Goal: Task Accomplishment & Management: Use online tool/utility

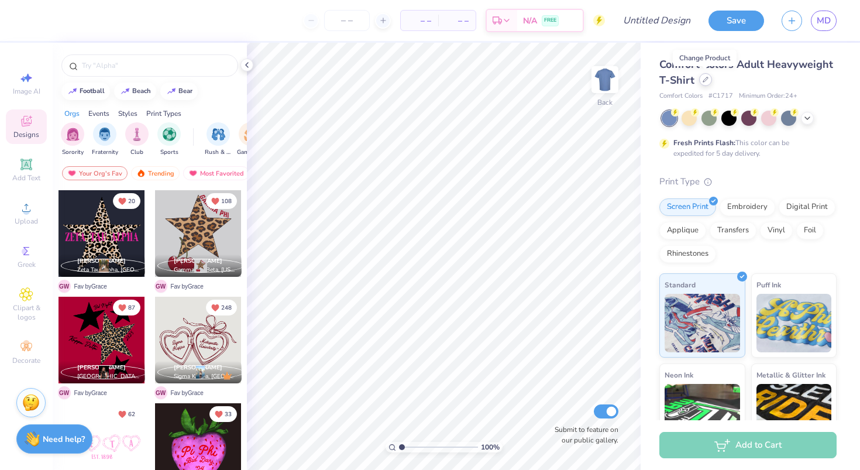
click at [704, 81] on icon at bounding box center [705, 80] width 6 height 6
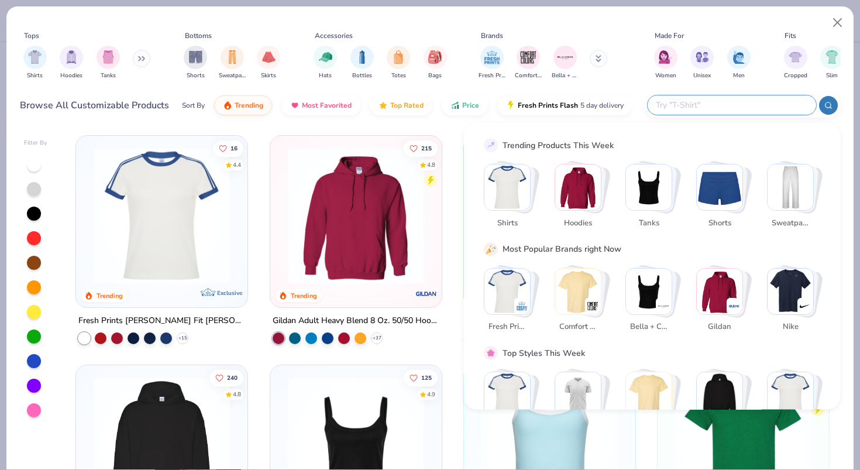
click at [723, 104] on input "text" at bounding box center [730, 104] width 153 height 13
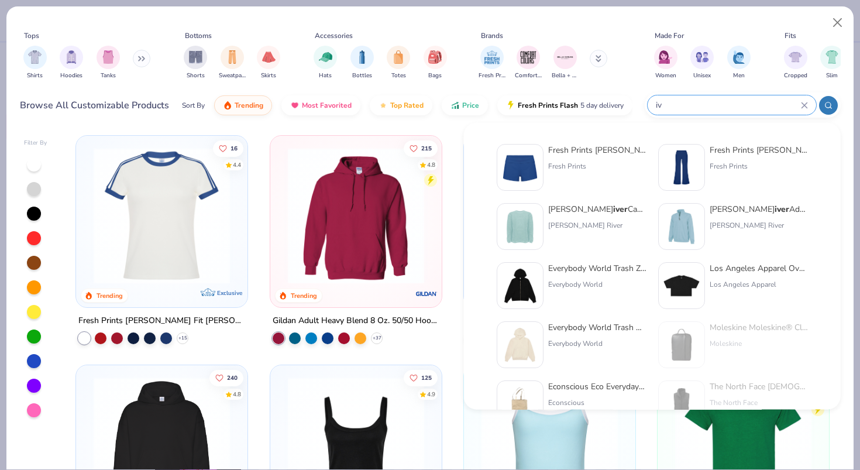
type input "i"
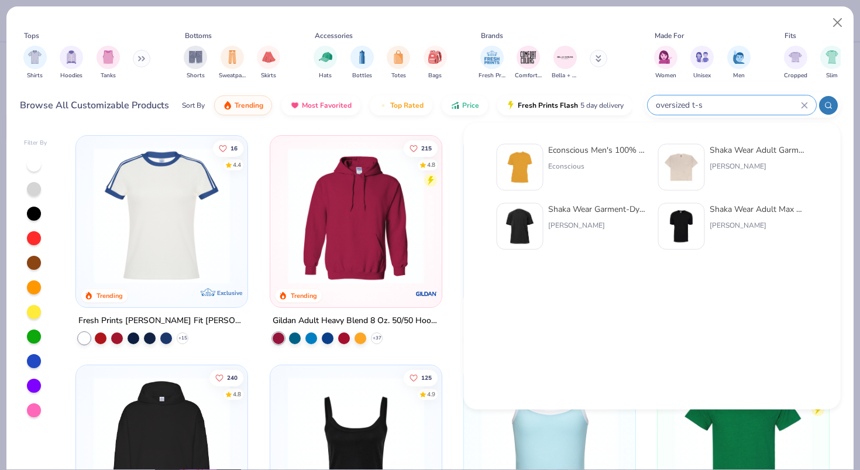
type input "oversized t-s"
click at [257, 122] on div "Tops Shirts Hoodies Tanks Bottoms Shorts Sweatpants Skirts Accessories Hats Bot…" at bounding box center [429, 66] width 847 height 120
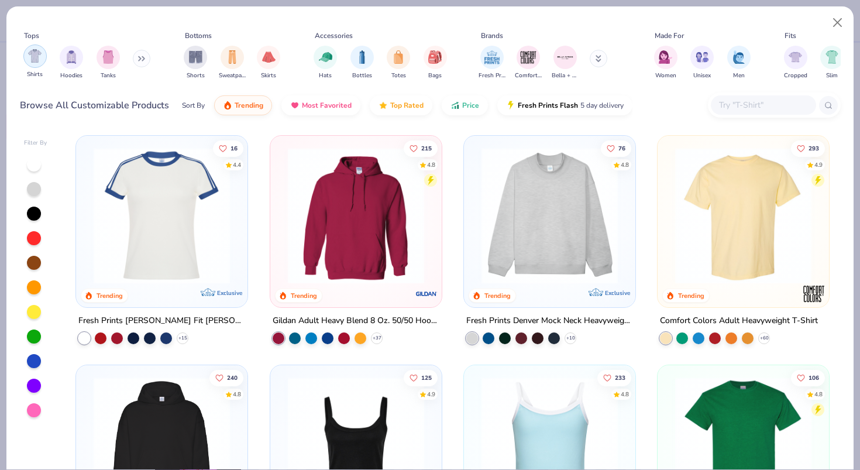
click at [31, 52] on img "filter for Shirts" at bounding box center [34, 55] width 13 height 13
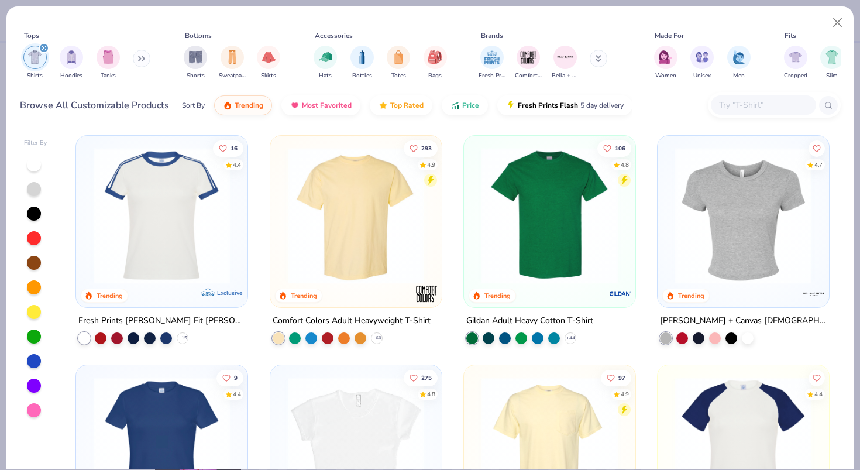
click at [357, 201] on img at bounding box center [356, 215] width 148 height 136
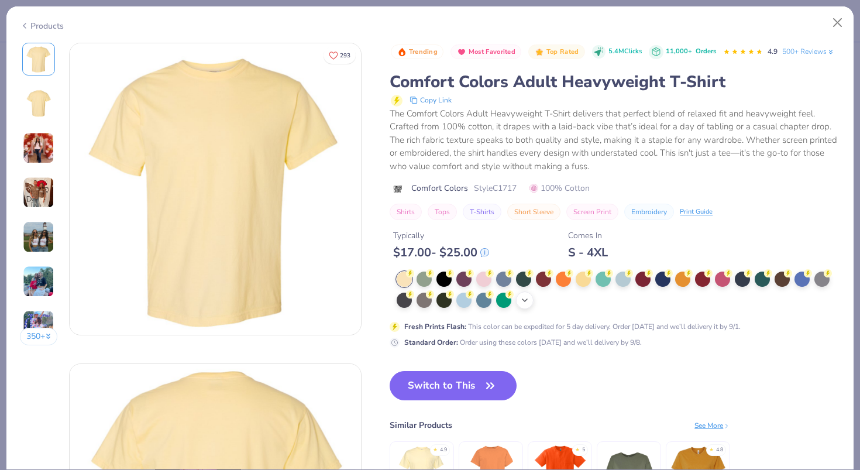
click at [525, 298] on icon at bounding box center [524, 299] width 9 height 9
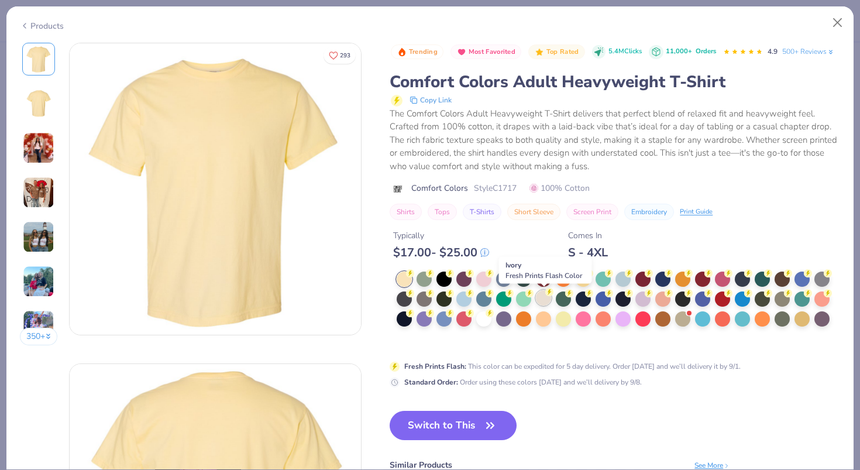
click at [546, 300] on div at bounding box center [543, 297] width 15 height 15
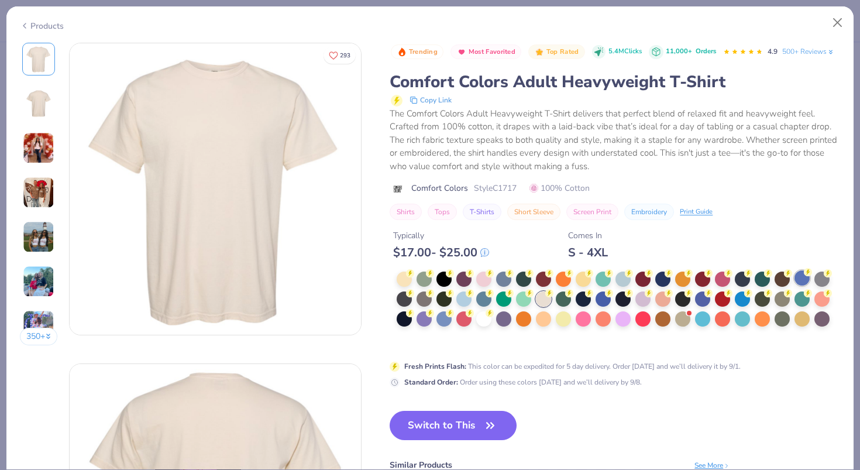
click at [801, 277] on div at bounding box center [801, 277] width 15 height 15
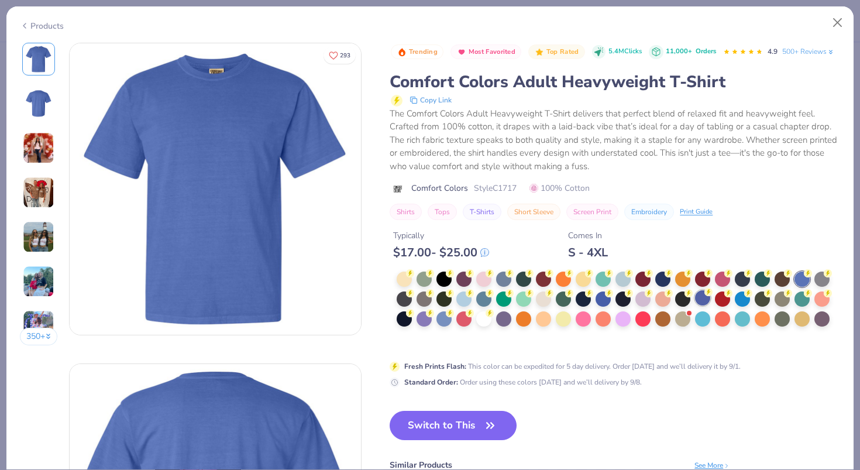
click at [708, 299] on div at bounding box center [702, 297] width 15 height 15
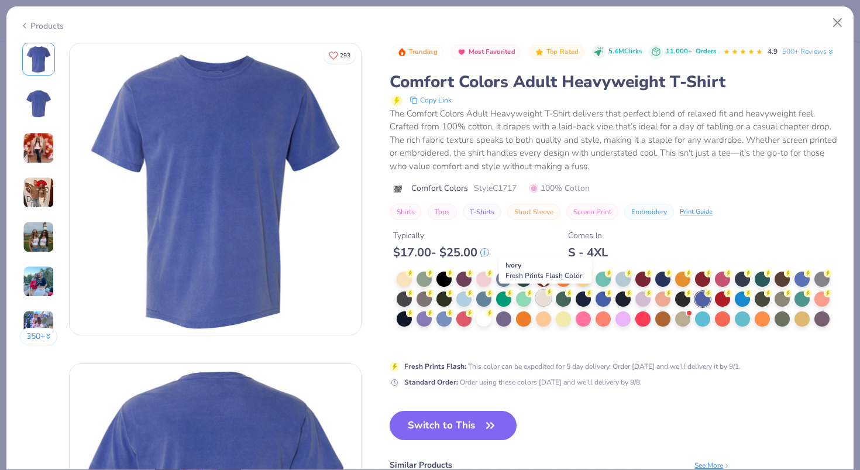
click at [541, 300] on div at bounding box center [543, 297] width 15 height 15
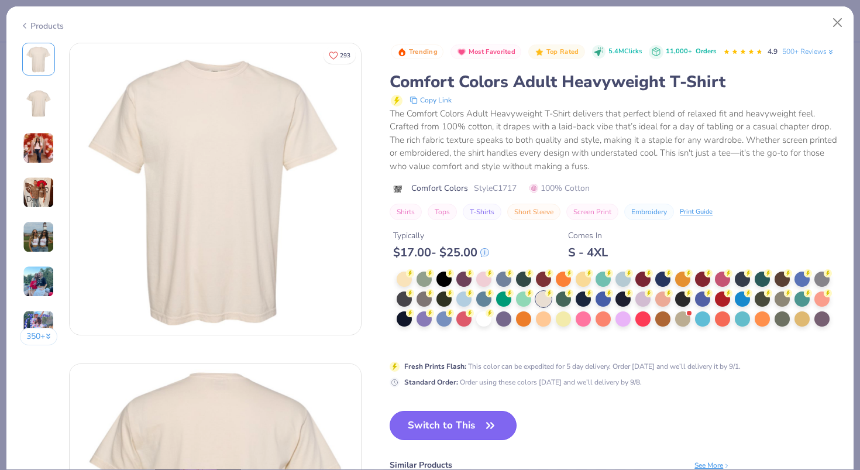
click at [447, 431] on button "Switch to This" at bounding box center [453, 425] width 127 height 29
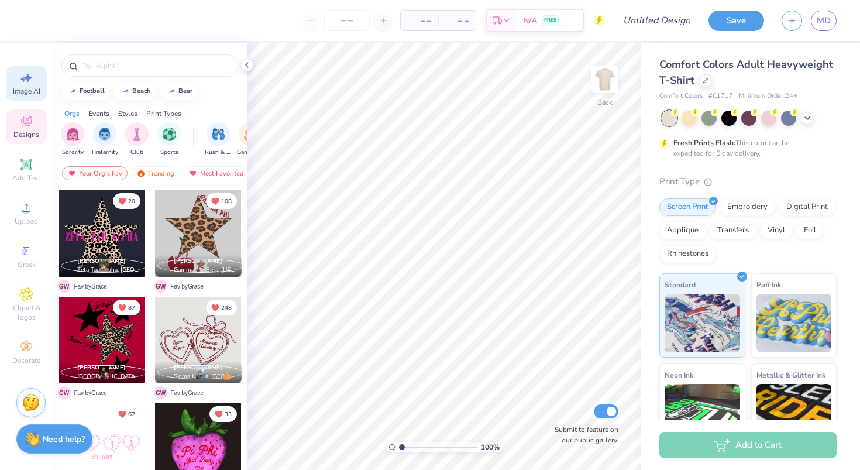
click at [13, 88] on span "Image AI" at bounding box center [26, 91] width 27 height 9
select select "4"
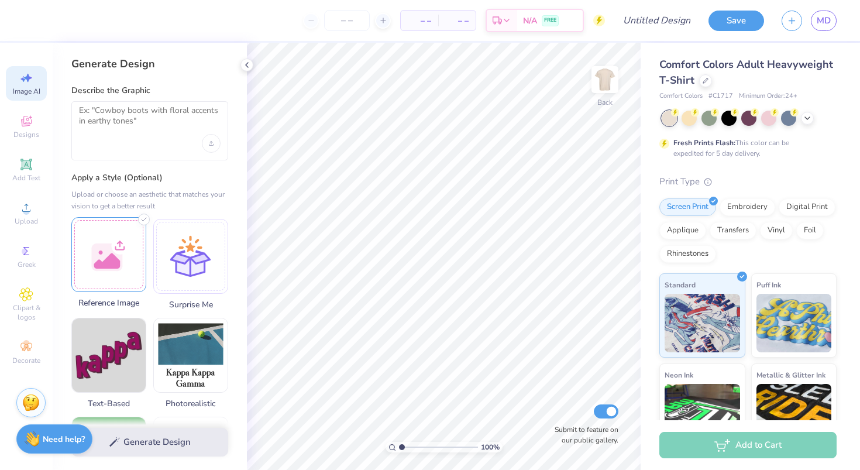
click at [91, 265] on div at bounding box center [108, 254] width 75 height 75
click at [214, 136] on div "Upload image" at bounding box center [211, 143] width 19 height 19
click at [133, 103] on div at bounding box center [149, 130] width 157 height 59
click at [122, 124] on textarea at bounding box center [150, 119] width 142 height 29
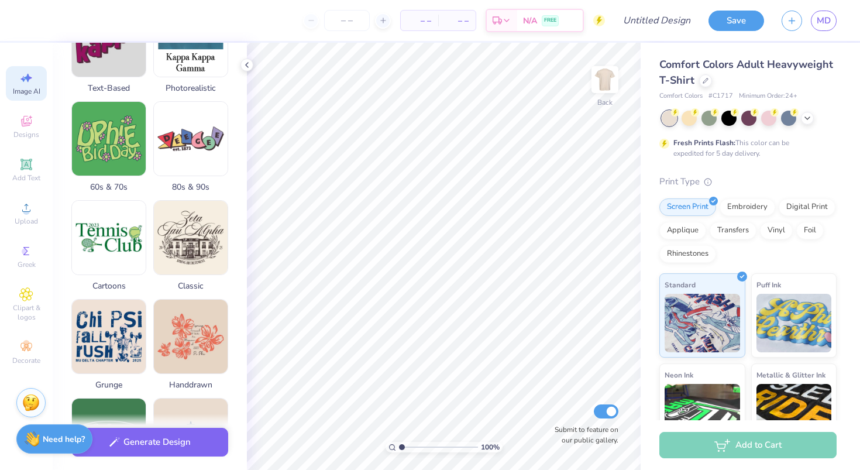
scroll to position [320, 0]
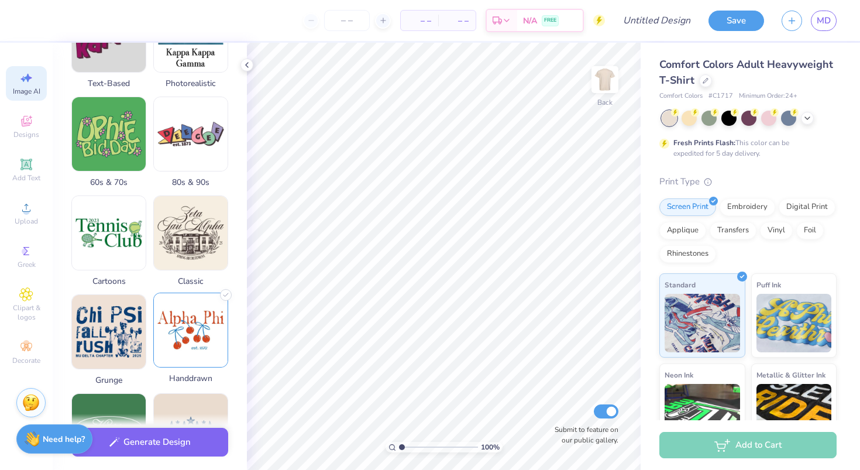
type textarea "create a pennant that says "ZTA""
click at [218, 342] on img at bounding box center [191, 330] width 74 height 74
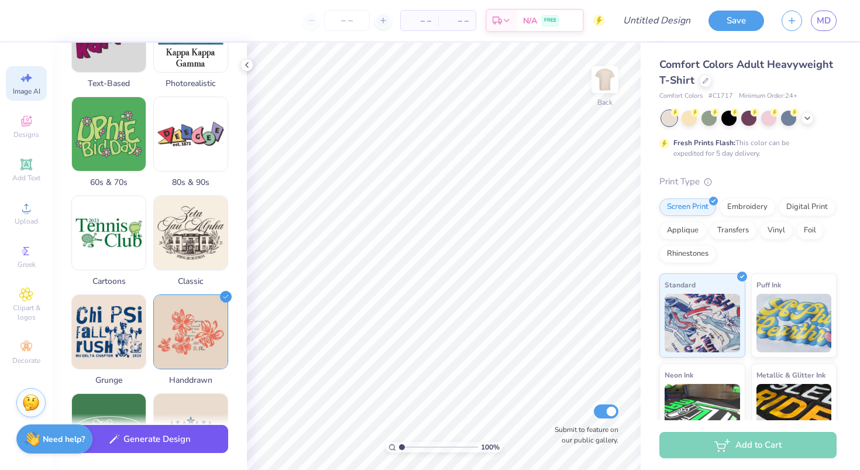
click at [180, 437] on button "Generate Design" at bounding box center [149, 439] width 157 height 29
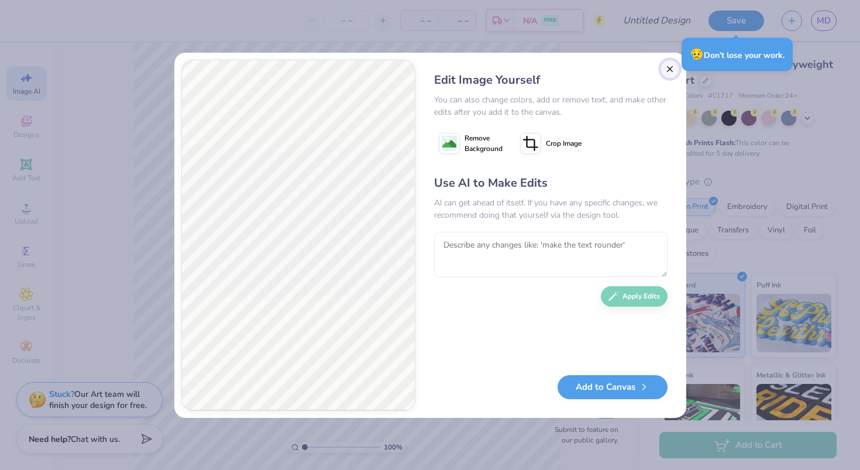
click at [670, 67] on button "Close" at bounding box center [669, 69] width 19 height 19
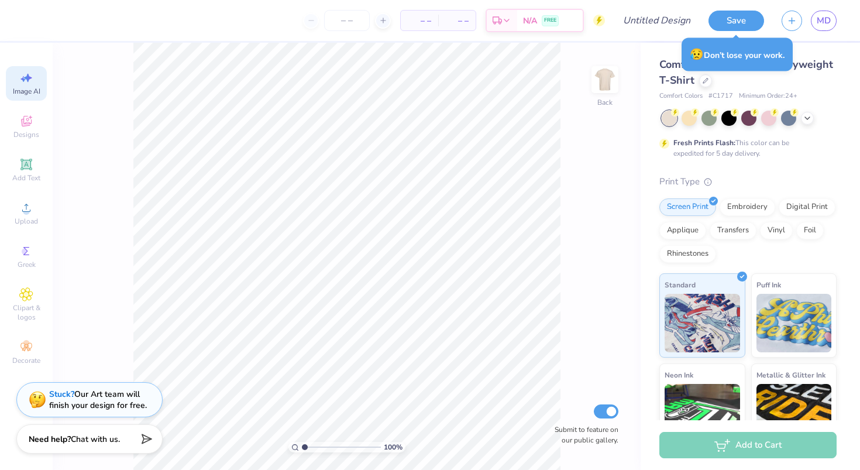
scroll to position [0, 26]
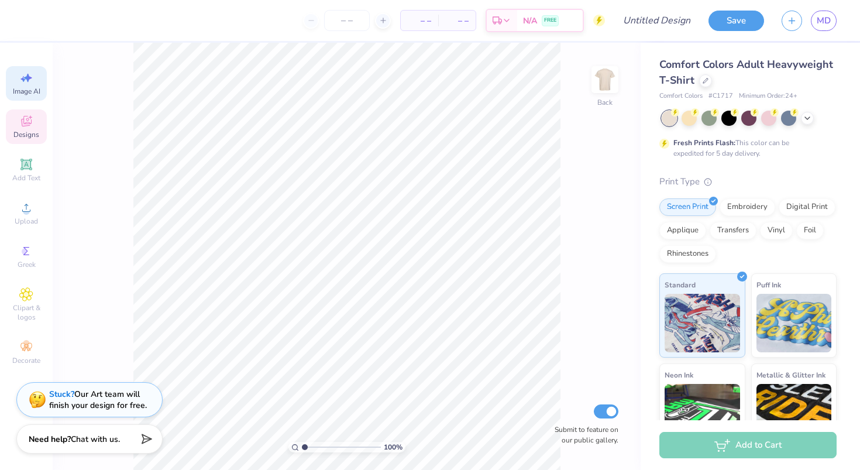
click at [18, 126] on div "Designs" at bounding box center [26, 126] width 41 height 35
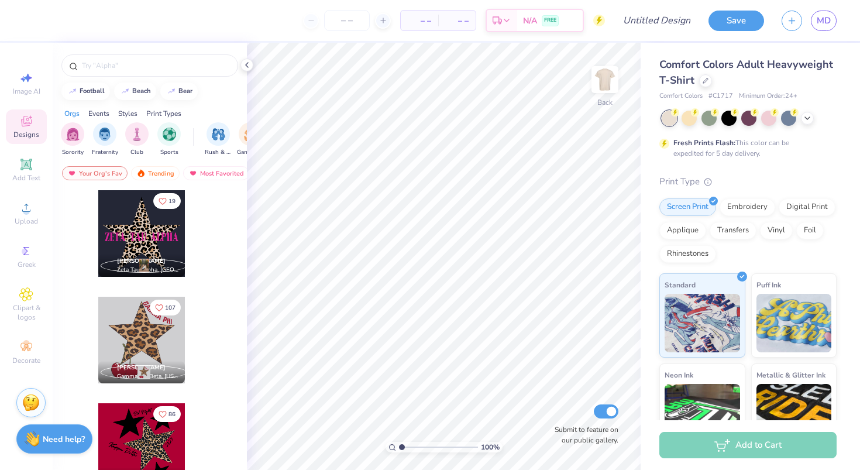
scroll to position [0, 0]
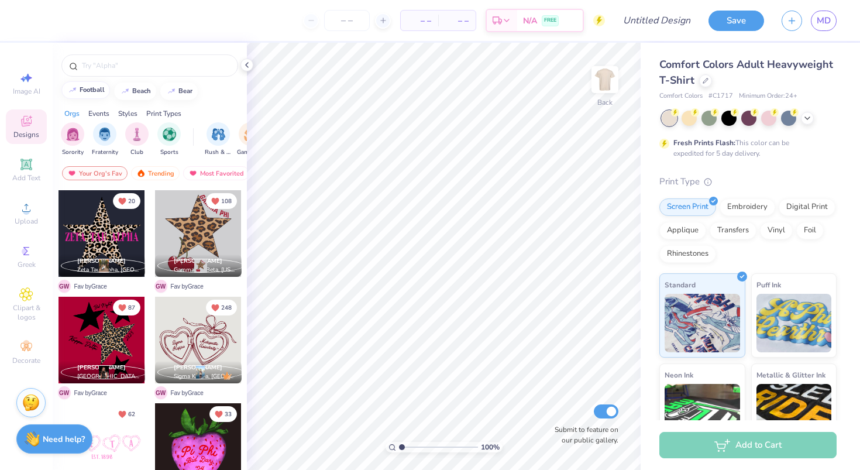
click at [82, 92] on div "football" at bounding box center [92, 90] width 25 height 6
type input "football"
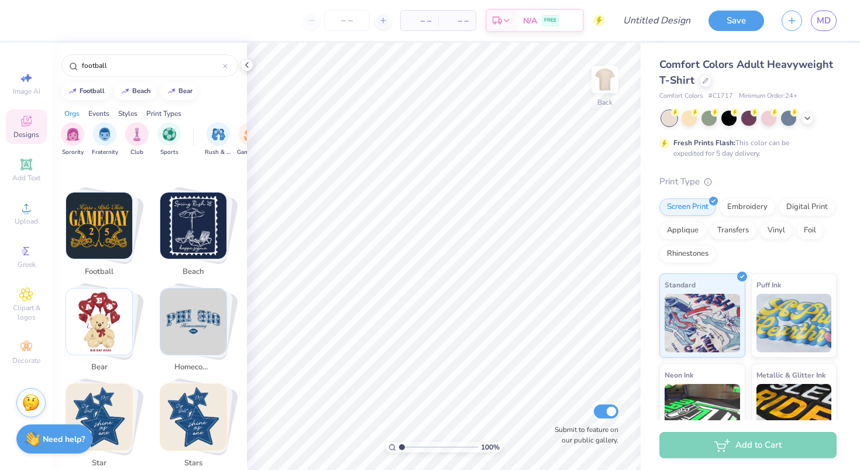
scroll to position [190, 0]
click at [112, 225] on img "Stack Card Button football" at bounding box center [99, 227] width 66 height 66
click at [94, 239] on img "Stack Card Button football" at bounding box center [99, 227] width 66 height 66
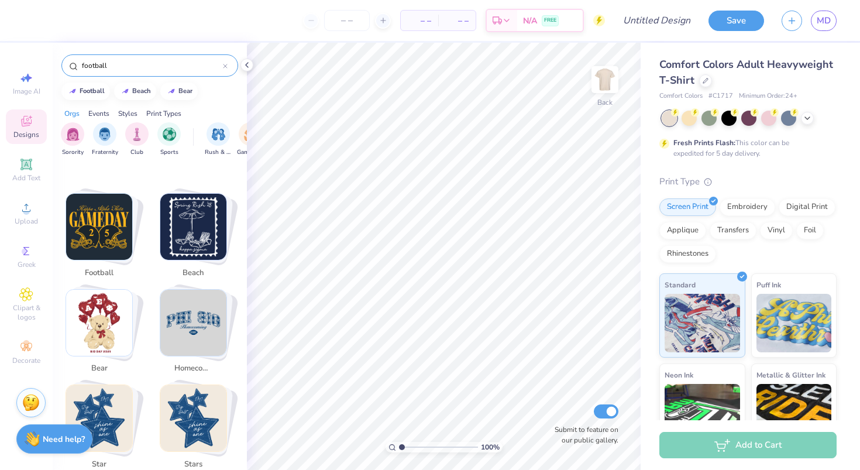
click at [227, 67] on icon at bounding box center [225, 66] width 5 height 5
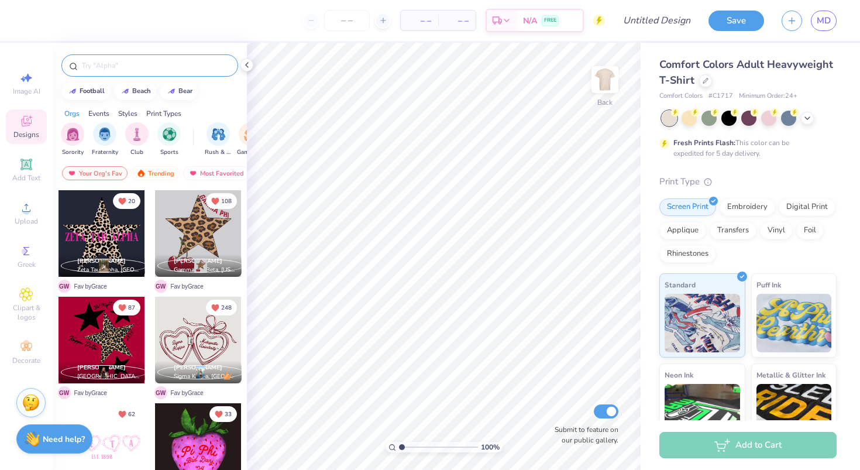
click at [132, 65] on input "text" at bounding box center [156, 66] width 150 height 12
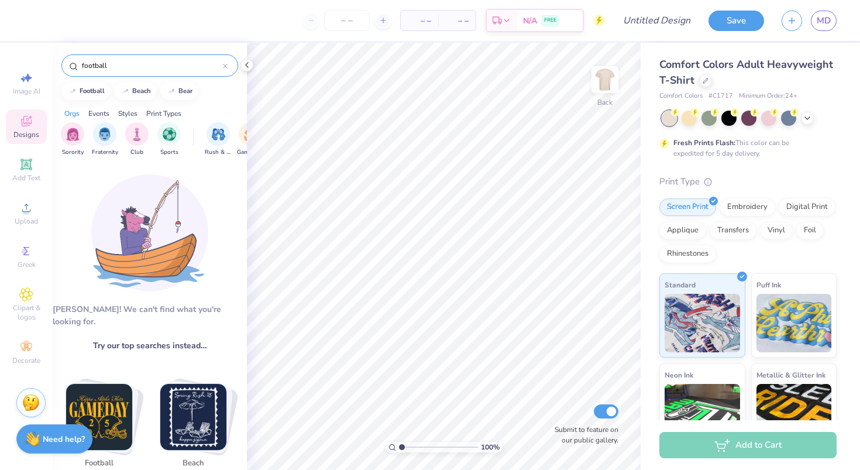
type input "football"
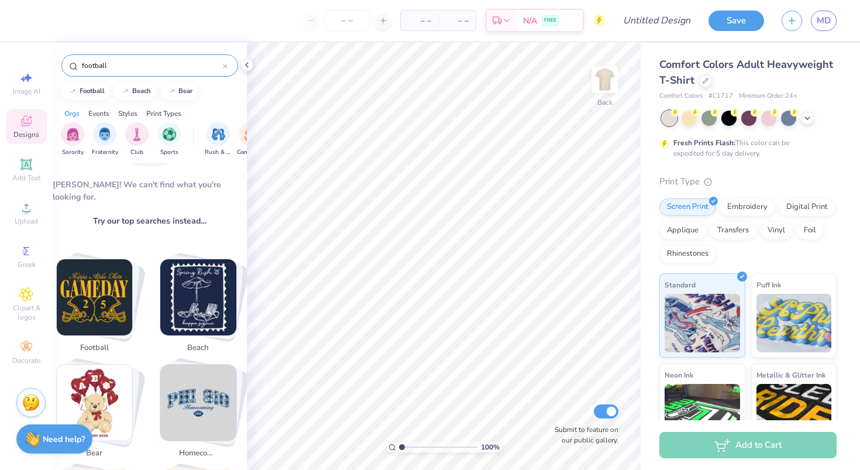
scroll to position [142, 0]
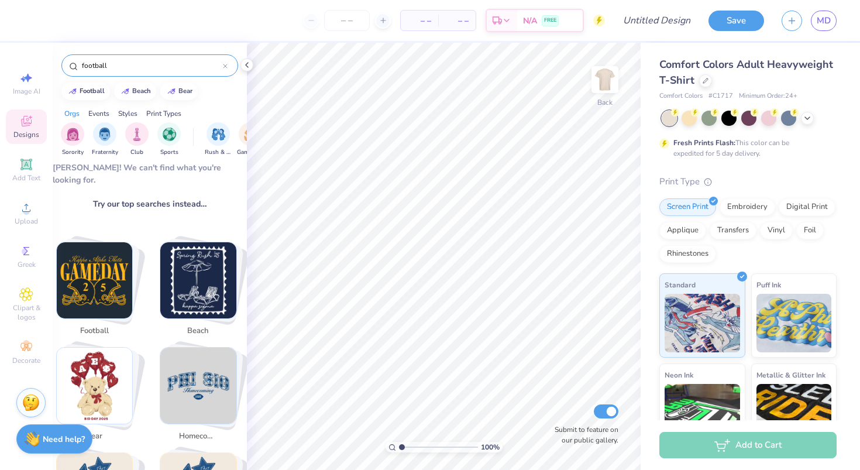
click at [94, 288] on img "Stack Card Button football" at bounding box center [95, 280] width 76 height 76
click at [246, 61] on icon at bounding box center [246, 64] width 9 height 9
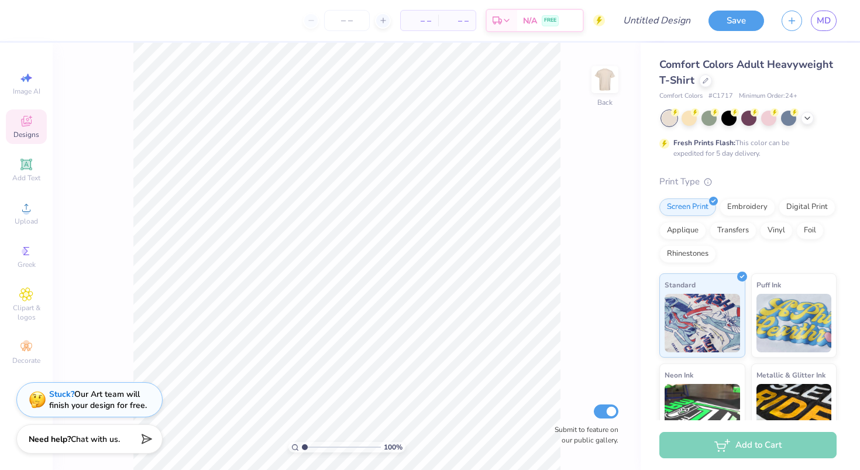
click at [20, 122] on icon at bounding box center [26, 121] width 14 height 14
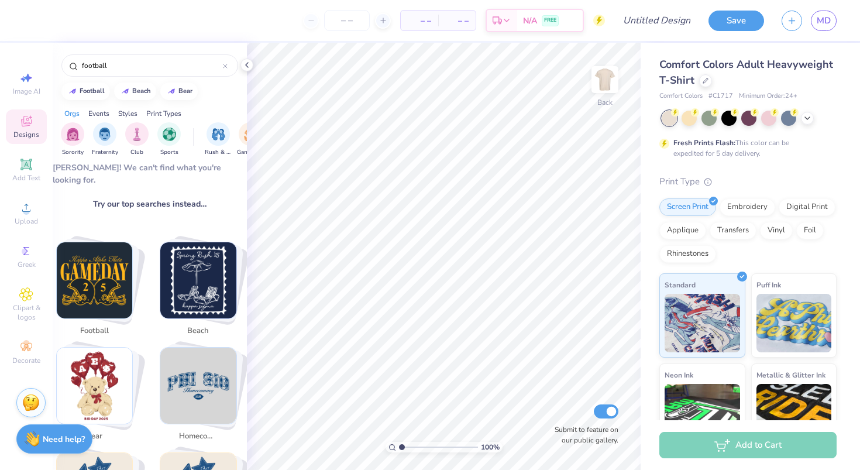
click at [96, 273] on img "Stack Card Button football" at bounding box center [95, 280] width 76 height 76
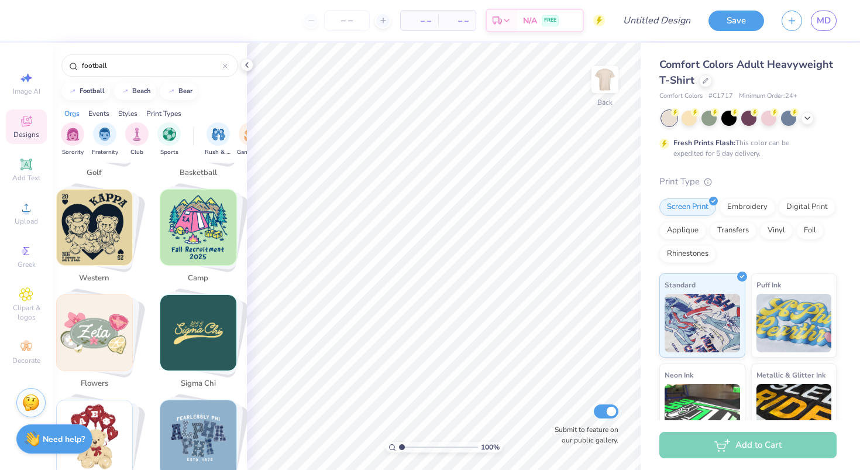
scroll to position [617, 0]
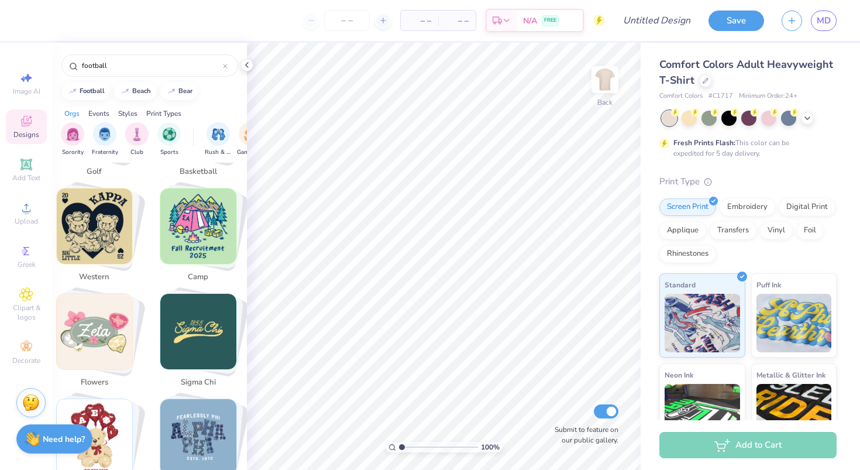
click at [16, 126] on div "Designs" at bounding box center [26, 126] width 41 height 35
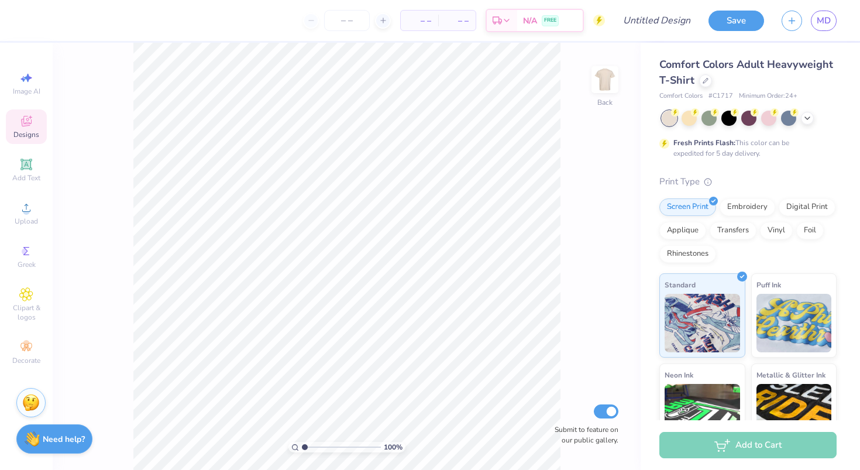
scroll to position [0, 0]
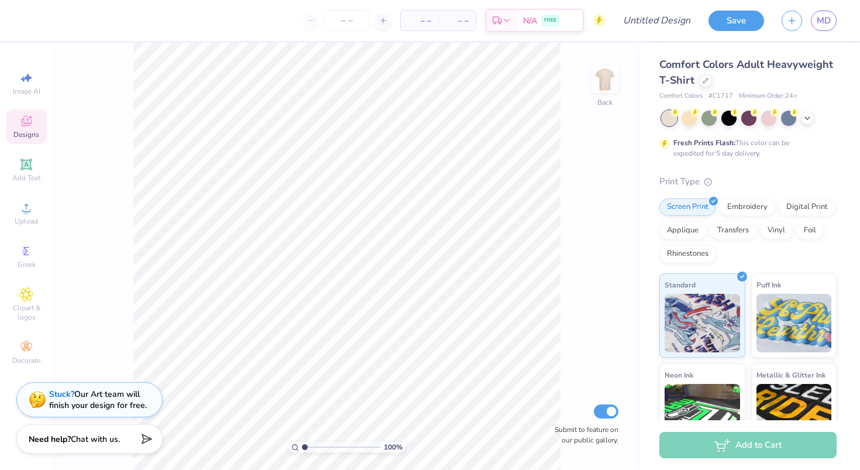
click at [37, 125] on div "Designs" at bounding box center [26, 126] width 41 height 35
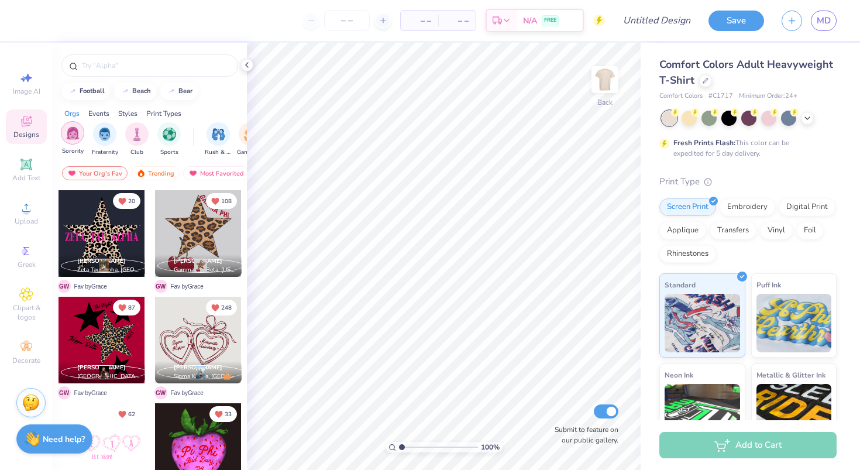
click at [75, 136] on img "filter for Sorority" at bounding box center [72, 132] width 13 height 13
click at [85, 91] on div "football" at bounding box center [92, 90] width 25 height 6
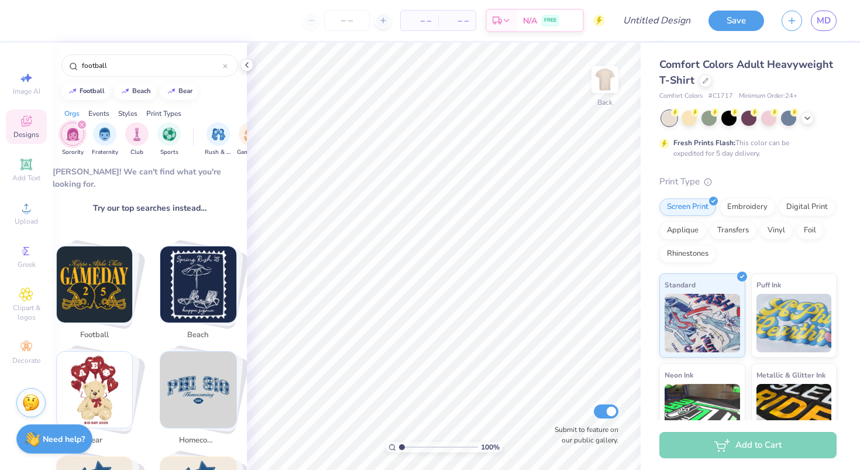
scroll to position [143, 0]
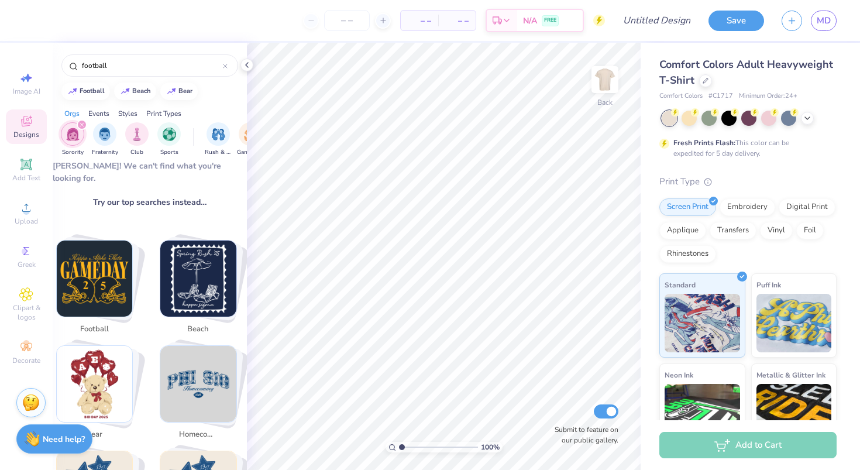
click at [116, 263] on img "Stack Card Button football" at bounding box center [95, 278] width 76 height 76
click at [105, 349] on img "Stack Card Button bear" at bounding box center [95, 384] width 76 height 76
type input "bear"
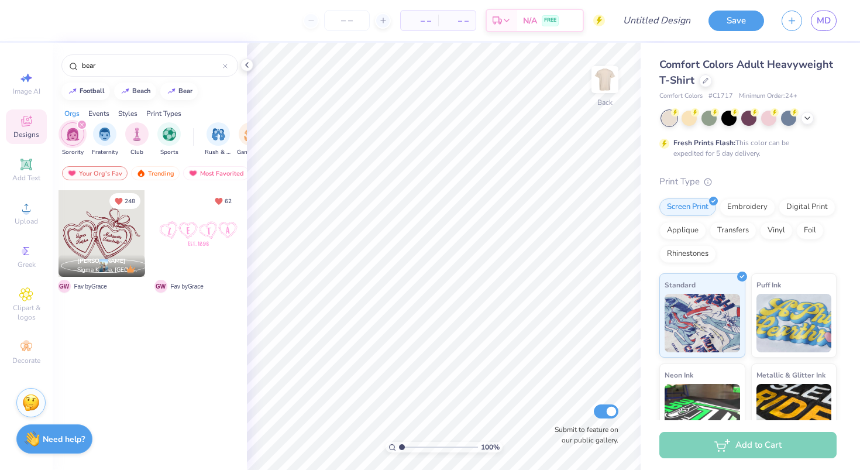
click at [80, 122] on icon "filter for Sorority" at bounding box center [82, 124] width 5 height 5
click at [249, 63] on icon at bounding box center [246, 64] width 9 height 9
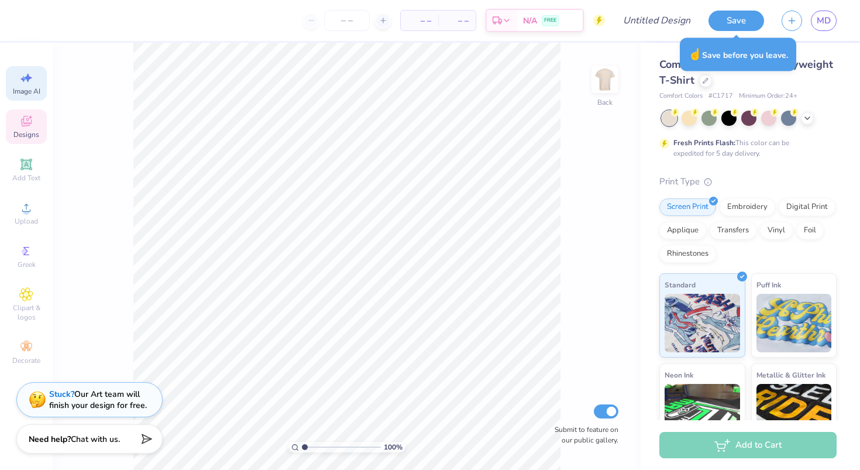
click at [15, 84] on div "Image AI" at bounding box center [26, 83] width 41 height 35
select select "4"
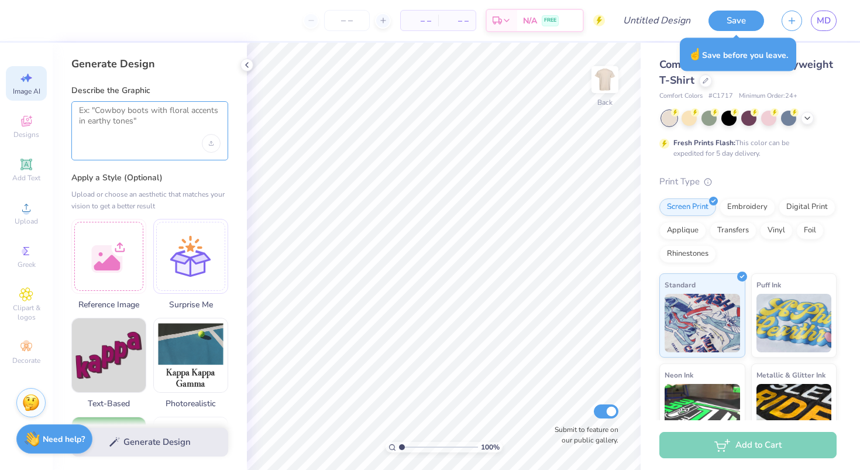
click at [118, 111] on textarea at bounding box center [150, 119] width 142 height 29
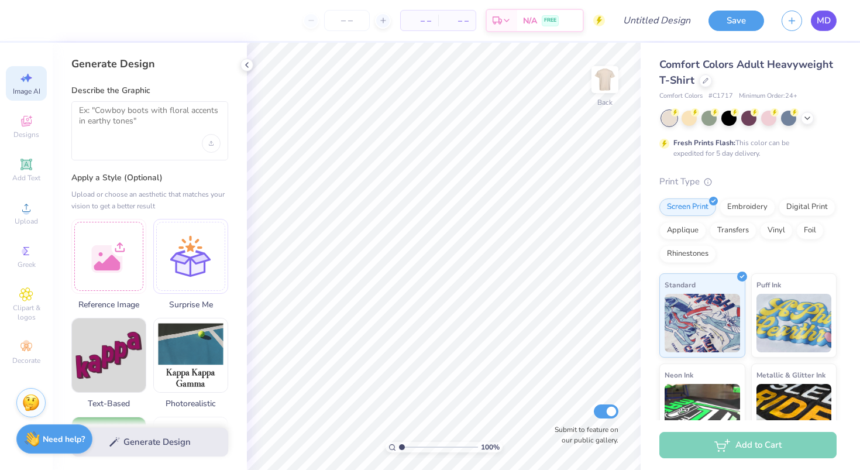
click at [816, 18] on span "MD" at bounding box center [823, 20] width 14 height 13
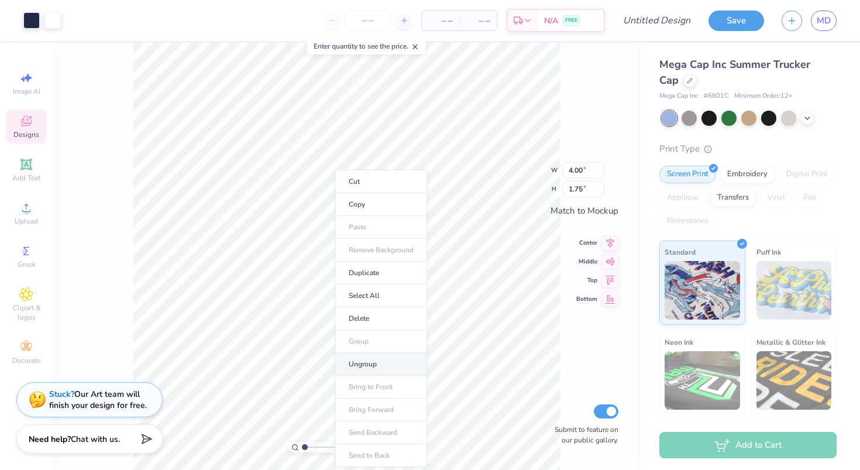
click at [359, 366] on li "Ungroup" at bounding box center [381, 364] width 92 height 23
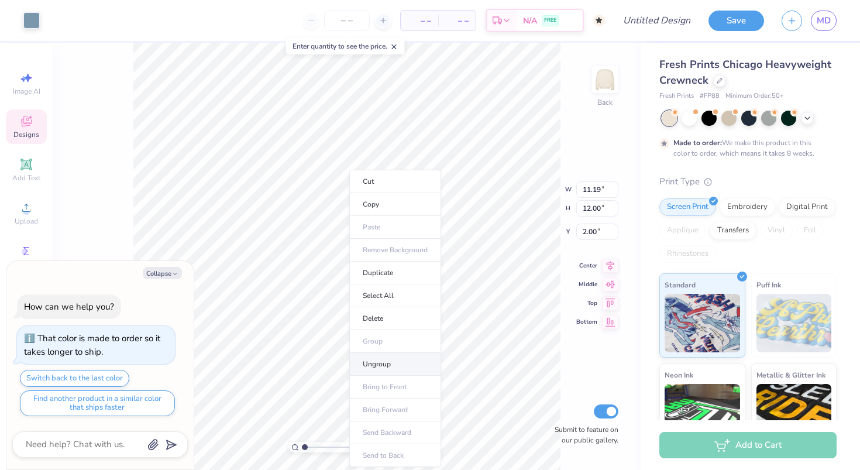
click at [377, 367] on li "Ungroup" at bounding box center [395, 364] width 92 height 23
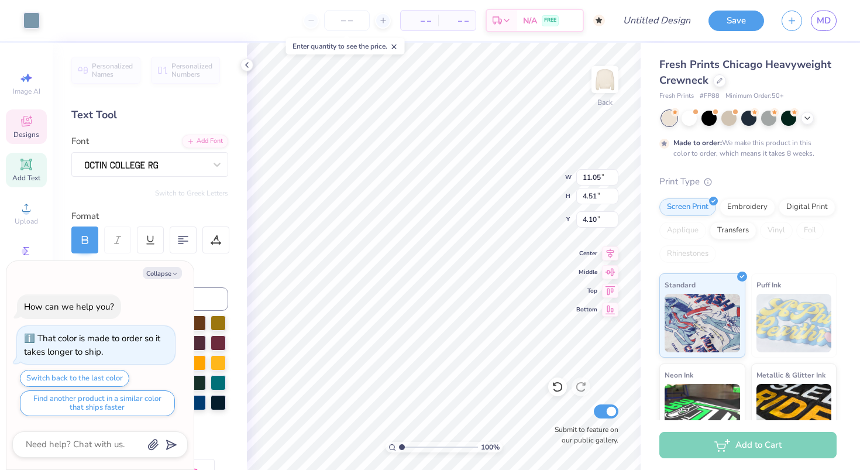
type textarea "x"
type input "10.05"
type textarea "x"
type input "11.19"
type input "9.44"
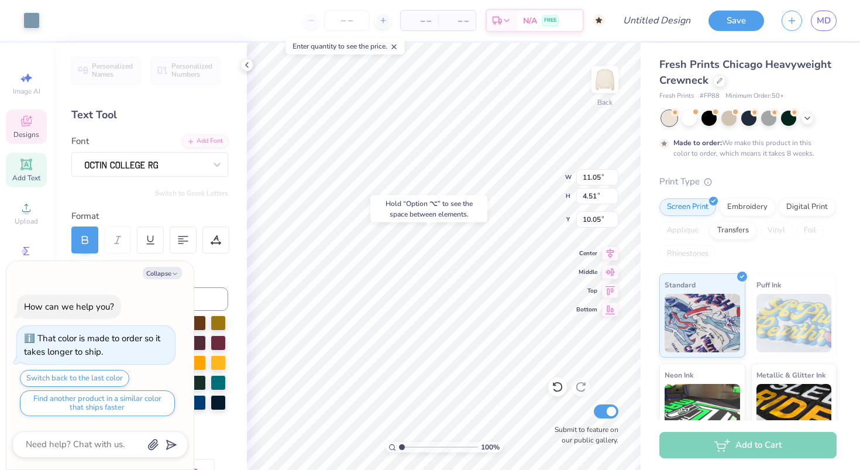
type input "2.86"
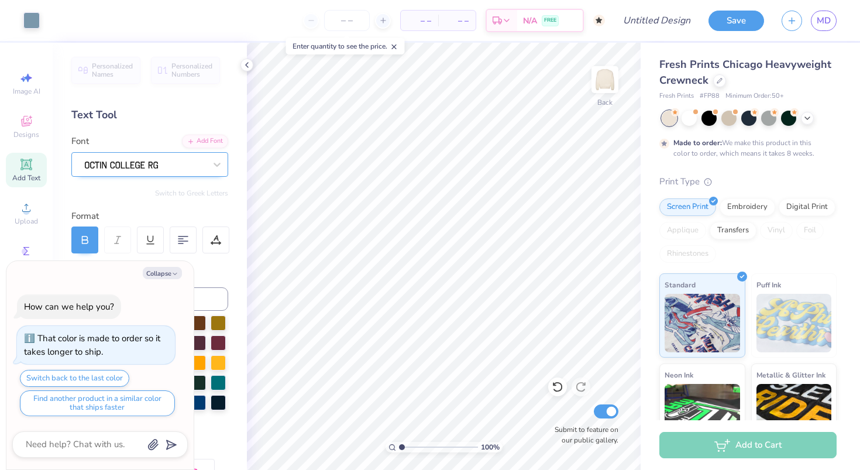
click at [160, 164] on div at bounding box center [145, 164] width 123 height 18
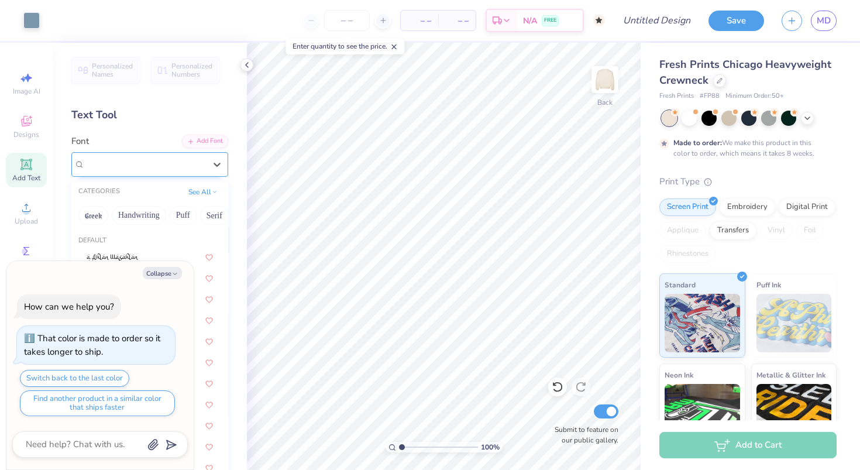
click at [159, 164] on div at bounding box center [145, 163] width 120 height 13
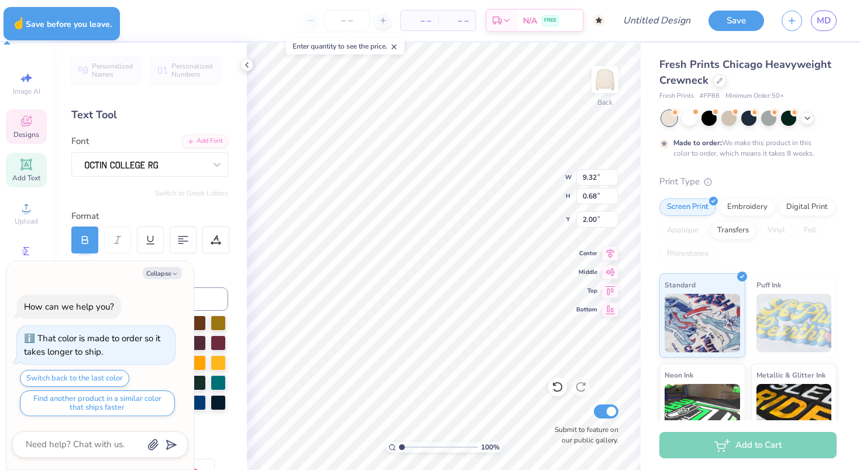
type textarea "x"
